Goal: Manage account settings

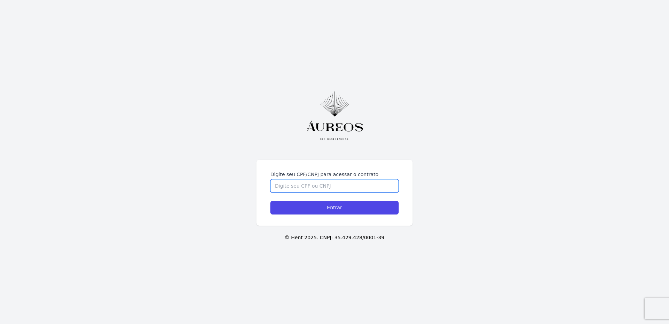
click at [352, 183] on input "Digite seu CPF/CNPJ para acessar o contrato" at bounding box center [335, 185] width 128 height 13
type input "00895165759"
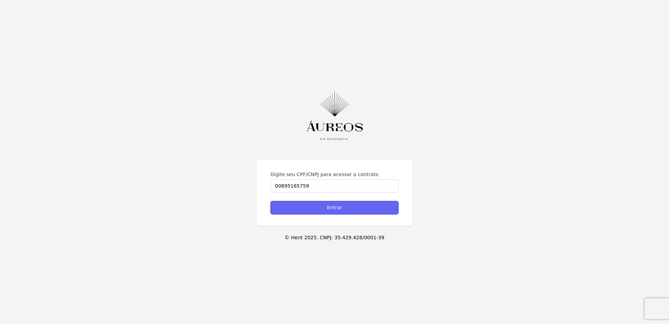
click at [341, 207] on input "Entrar" at bounding box center [335, 208] width 128 height 14
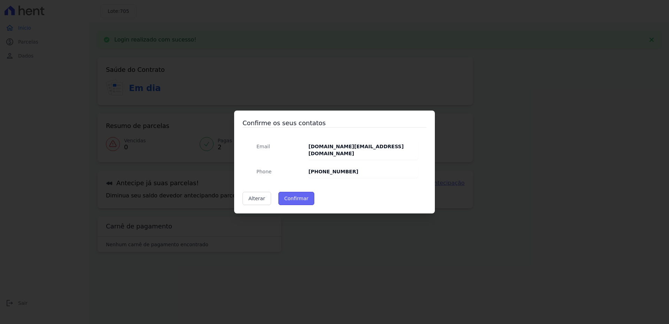
click at [301, 198] on button "Confirmar" at bounding box center [297, 198] width 36 height 13
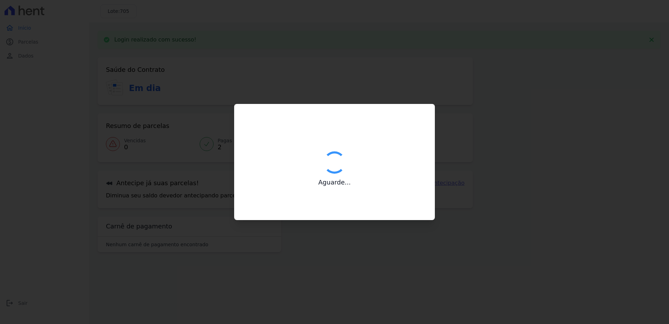
type input "Contatos confirmados com sucesso."
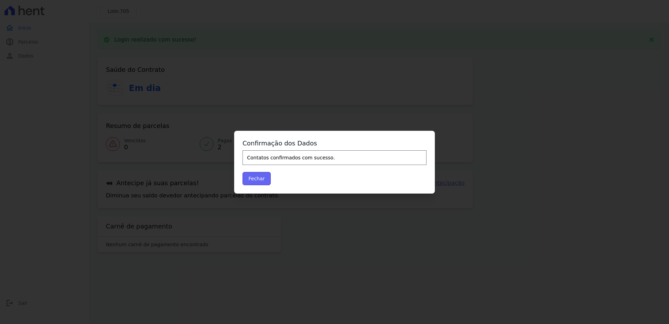
click at [262, 181] on button "Fechar" at bounding box center [257, 178] width 28 height 13
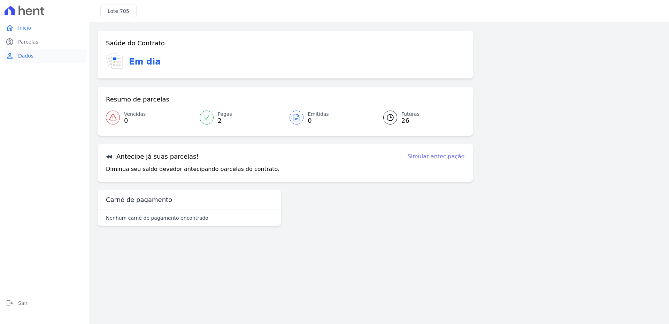
click at [23, 59] on span "Dados" at bounding box center [25, 55] width 15 height 7
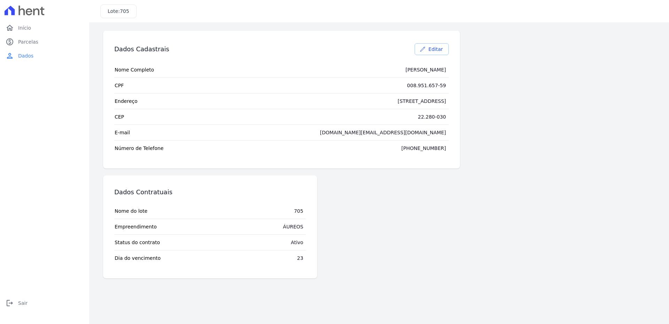
click at [432, 47] on span "Editar" at bounding box center [436, 49] width 14 height 7
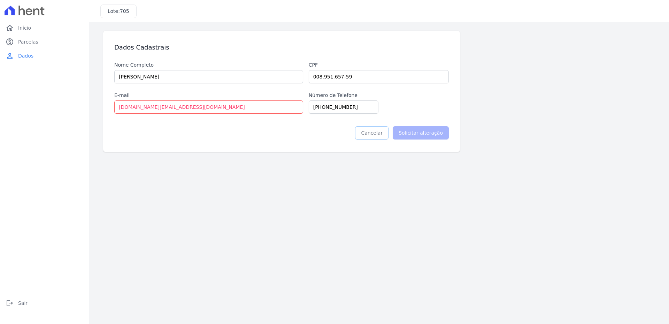
click at [373, 130] on link "Cancelar" at bounding box center [371, 132] width 33 height 13
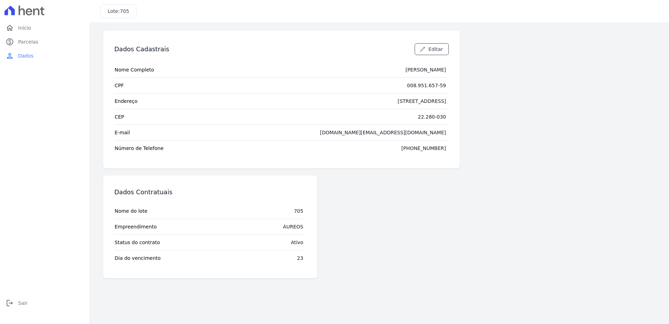
click at [402, 99] on div "Rua Dezenove de Fevereiro, 45 - bloco 2 ap 101" at bounding box center [422, 101] width 48 height 7
click at [403, 99] on div "Rua Dezenove de Fevereiro, 45 - bloco 2 ap 101" at bounding box center [422, 101] width 48 height 7
click at [438, 52] on span "Editar" at bounding box center [436, 49] width 14 height 7
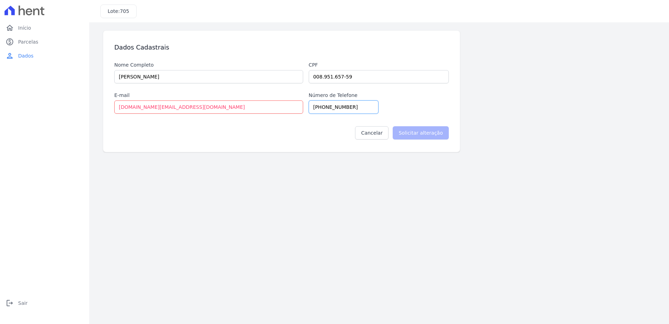
click at [355, 109] on input "(21) 99628-9156" at bounding box center [344, 106] width 70 height 13
click at [29, 55] on span "Dados" at bounding box center [25, 55] width 15 height 7
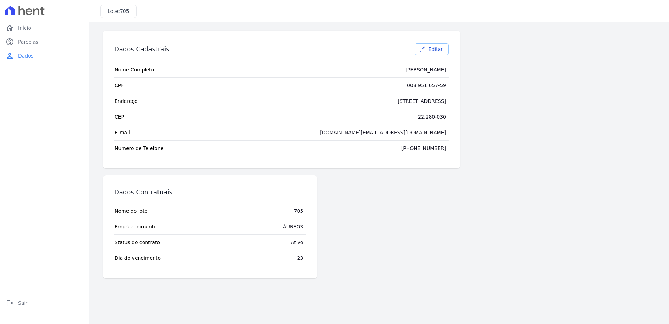
click at [440, 51] on span "Editar" at bounding box center [436, 49] width 14 height 7
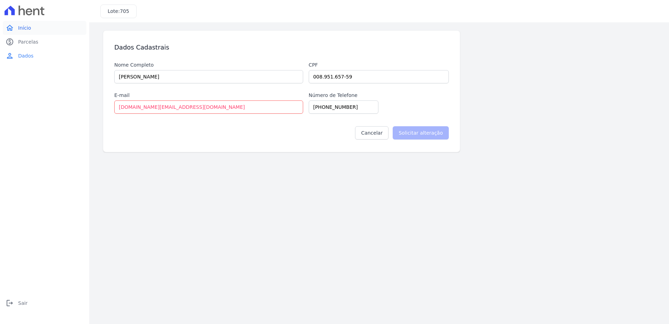
click at [19, 28] on span "Início" at bounding box center [24, 27] width 13 height 7
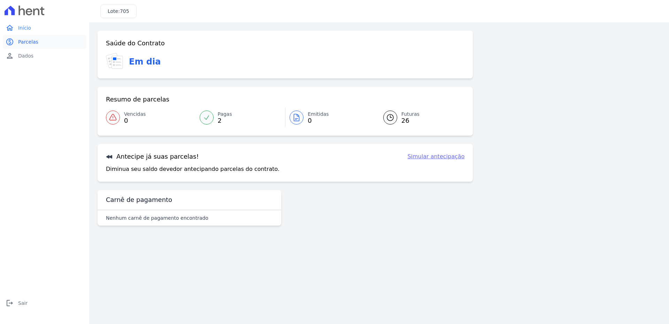
click at [27, 42] on span "Parcelas" at bounding box center [28, 41] width 20 height 7
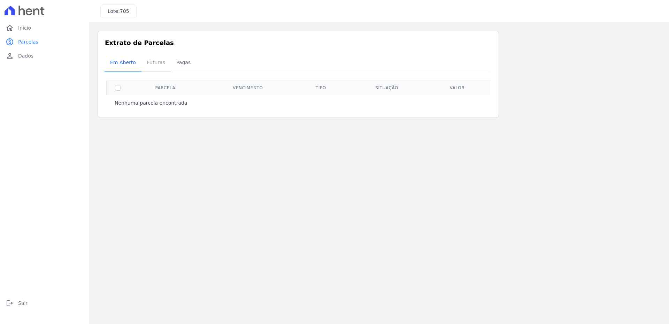
click at [155, 60] on span "Futuras" at bounding box center [156, 62] width 26 height 14
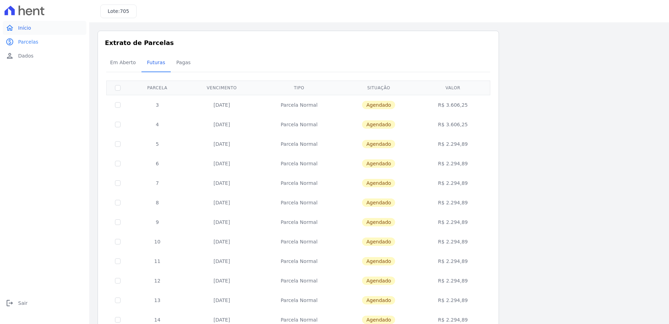
click at [24, 32] on link "home Início" at bounding box center [45, 28] width 84 height 14
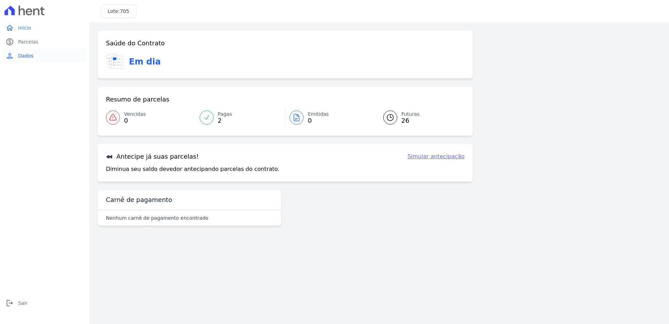
click at [26, 60] on link "person Dados" at bounding box center [45, 56] width 84 height 14
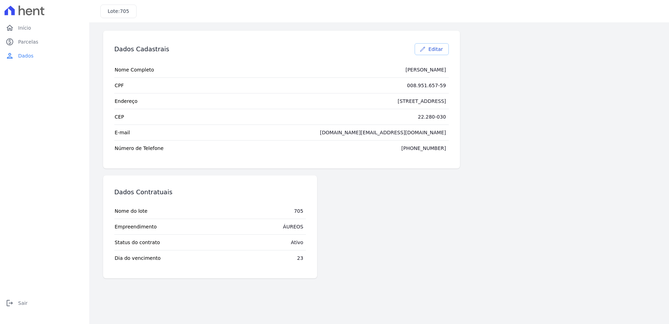
click at [431, 50] on span "Editar" at bounding box center [436, 49] width 14 height 7
